Goal: Task Accomplishment & Management: Use online tool/utility

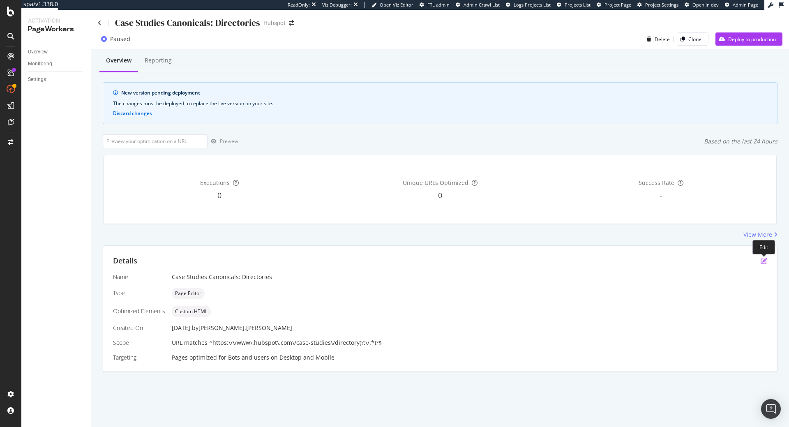
click at [763, 259] on icon "pen-to-square" at bounding box center [763, 261] width 7 height 7
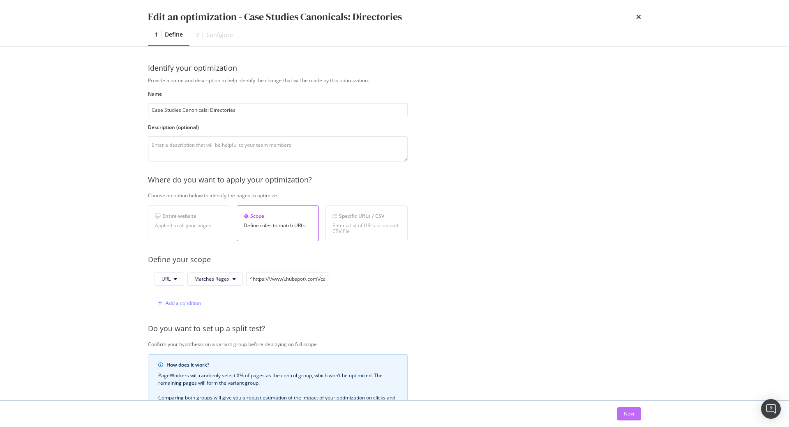
click at [634, 419] on div "Next" at bounding box center [628, 413] width 11 height 12
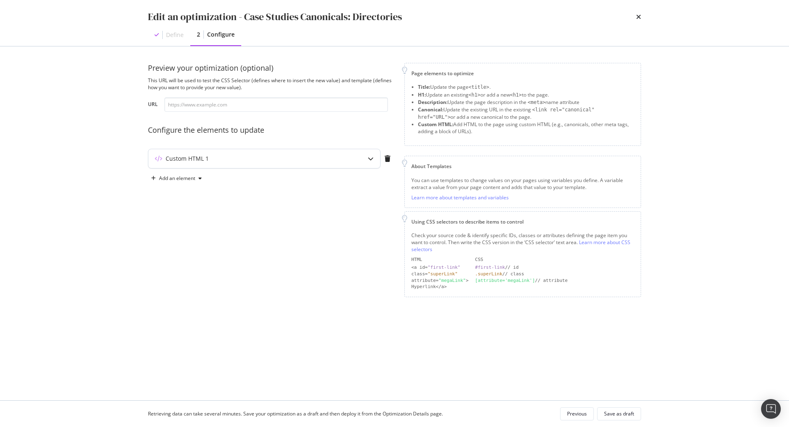
click at [338, 153] on div "Custom HTML 1" at bounding box center [264, 158] width 232 height 19
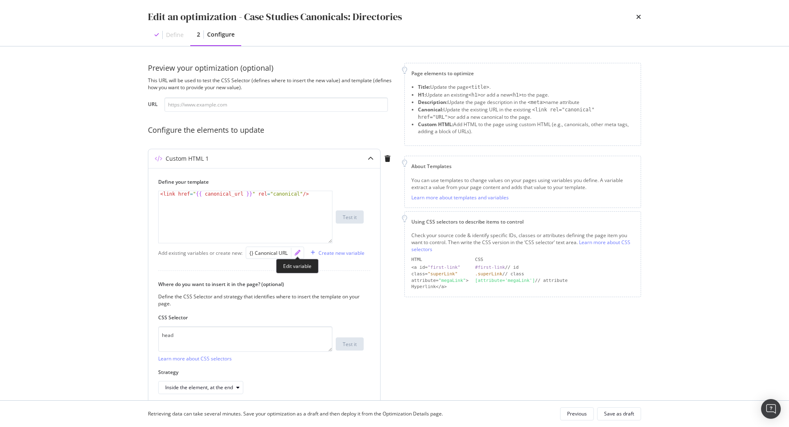
click at [294, 251] on icon "pencil" at bounding box center [297, 253] width 6 height 6
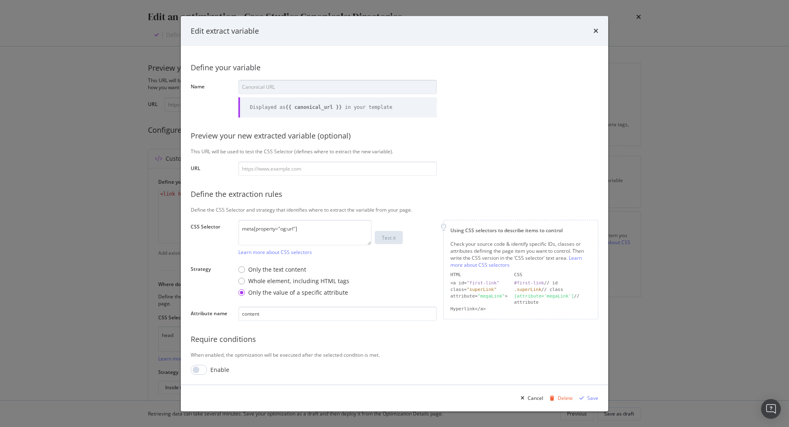
click at [592, 30] on div "Edit extract variable" at bounding box center [394, 30] width 407 height 11
click at [595, 30] on icon "times" at bounding box center [595, 31] width 5 height 7
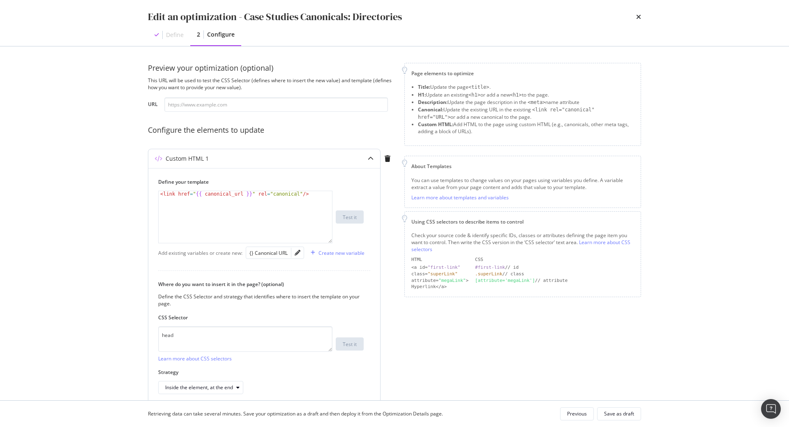
type textarea "<link href="{{ canonical_url }}" rel="canonical"/>"
click at [217, 197] on div "< link href = " {{ canonical_url }} " rel = "canonical" />" at bounding box center [245, 222] width 173 height 63
